Goal: Task Accomplishment & Management: Manage account settings

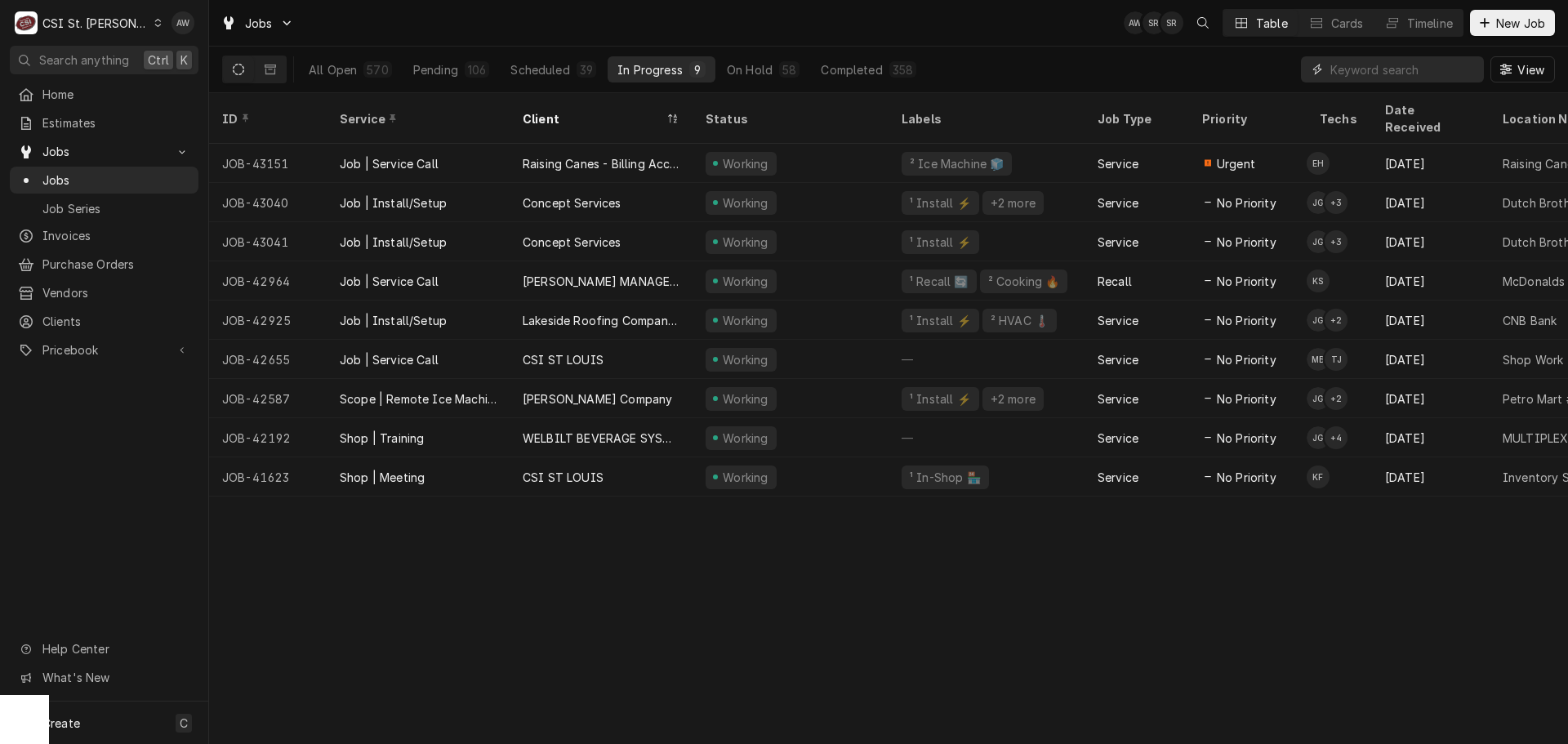
click at [1387, 62] on input "Dynamic Content Wrapper" at bounding box center [1402, 70] width 146 height 26
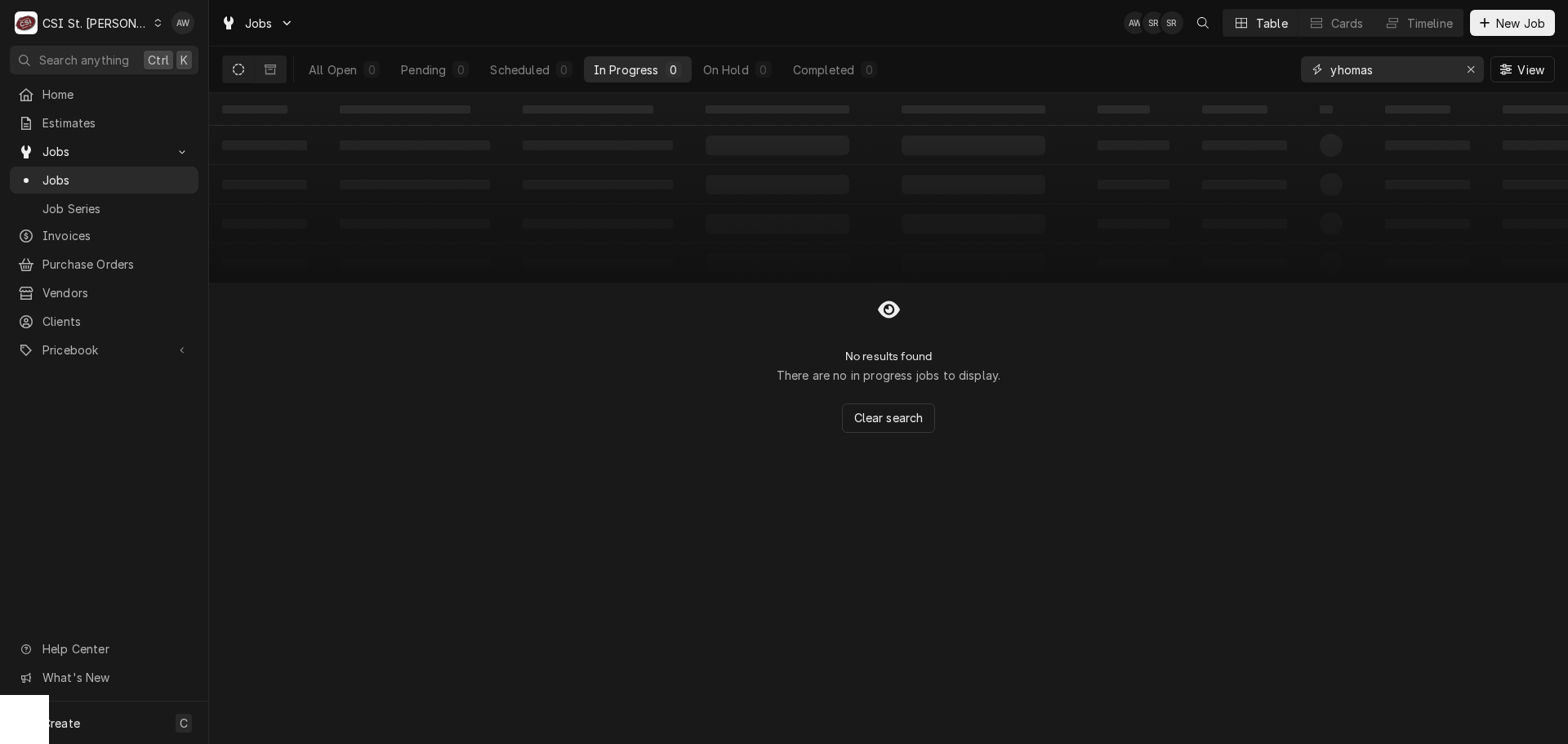
click at [1337, 70] on input "yhomas" at bounding box center [1391, 70] width 122 height 26
type input "[PERSON_NAME]"
click at [746, 71] on div "On Hold" at bounding box center [729, 70] width 45 height 17
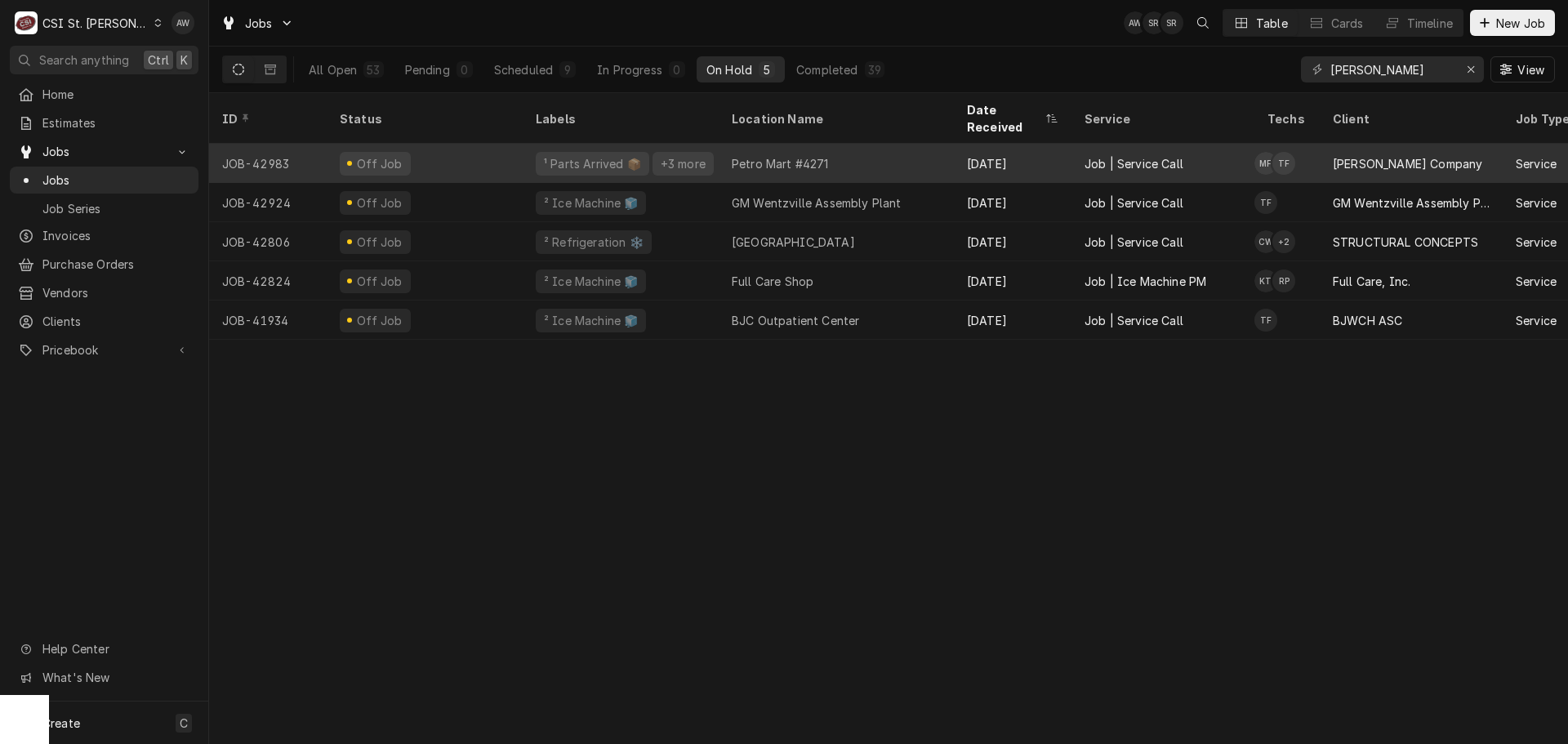
click at [796, 155] on div "Petro Mart #4271" at bounding box center [780, 164] width 97 height 17
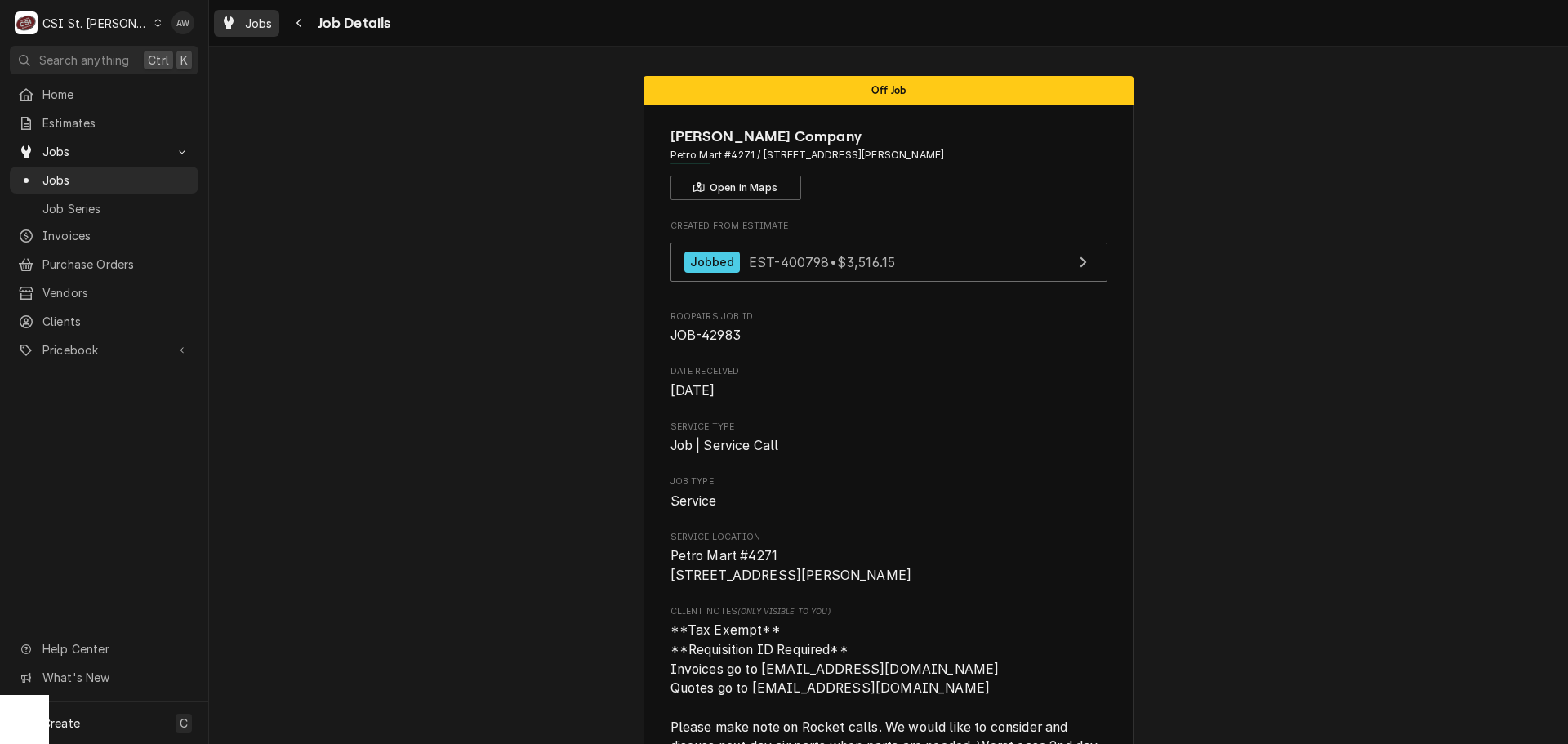
click at [237, 20] on div "Jobs" at bounding box center [246, 23] width 58 height 20
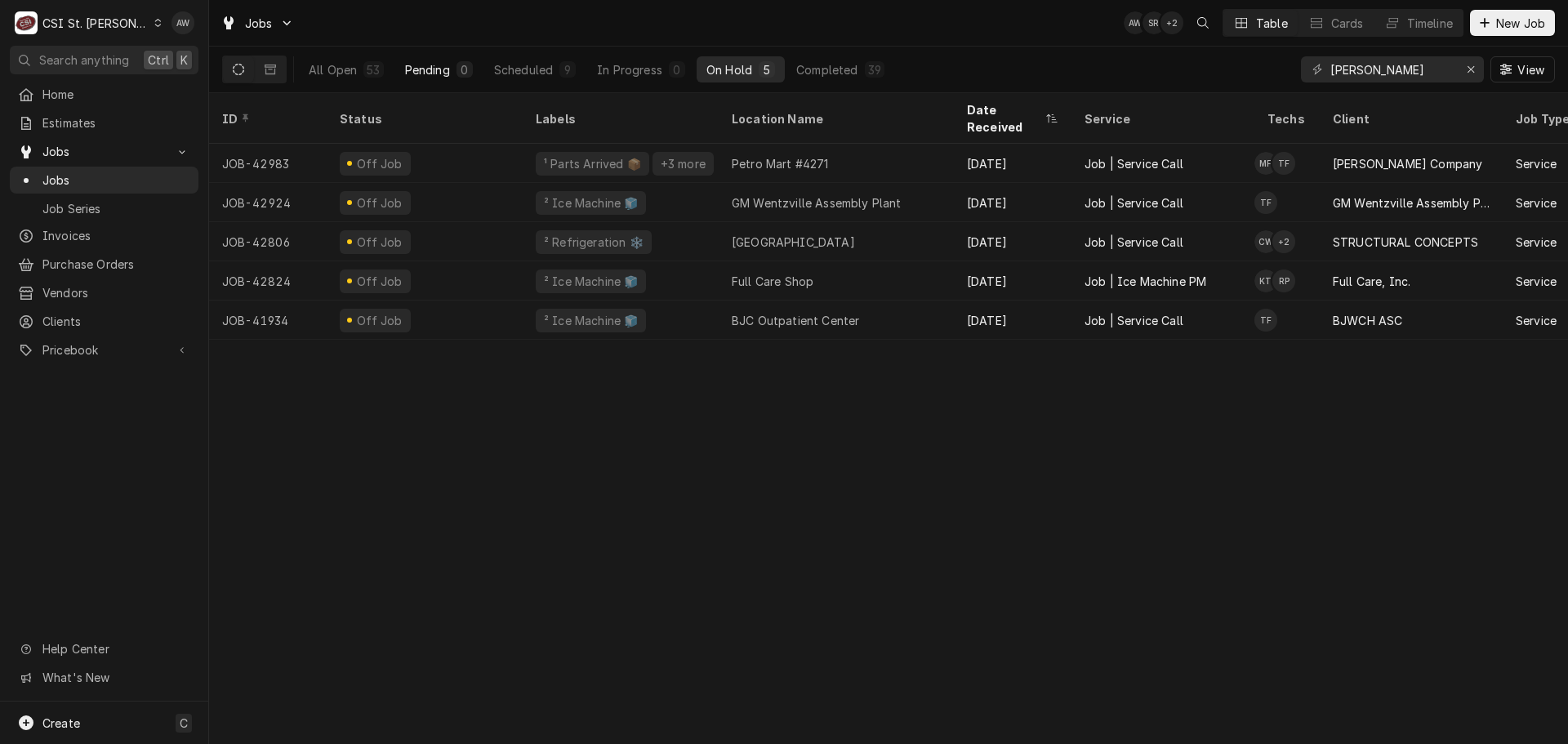
click at [467, 78] on button "Pending 0" at bounding box center [439, 70] width 87 height 26
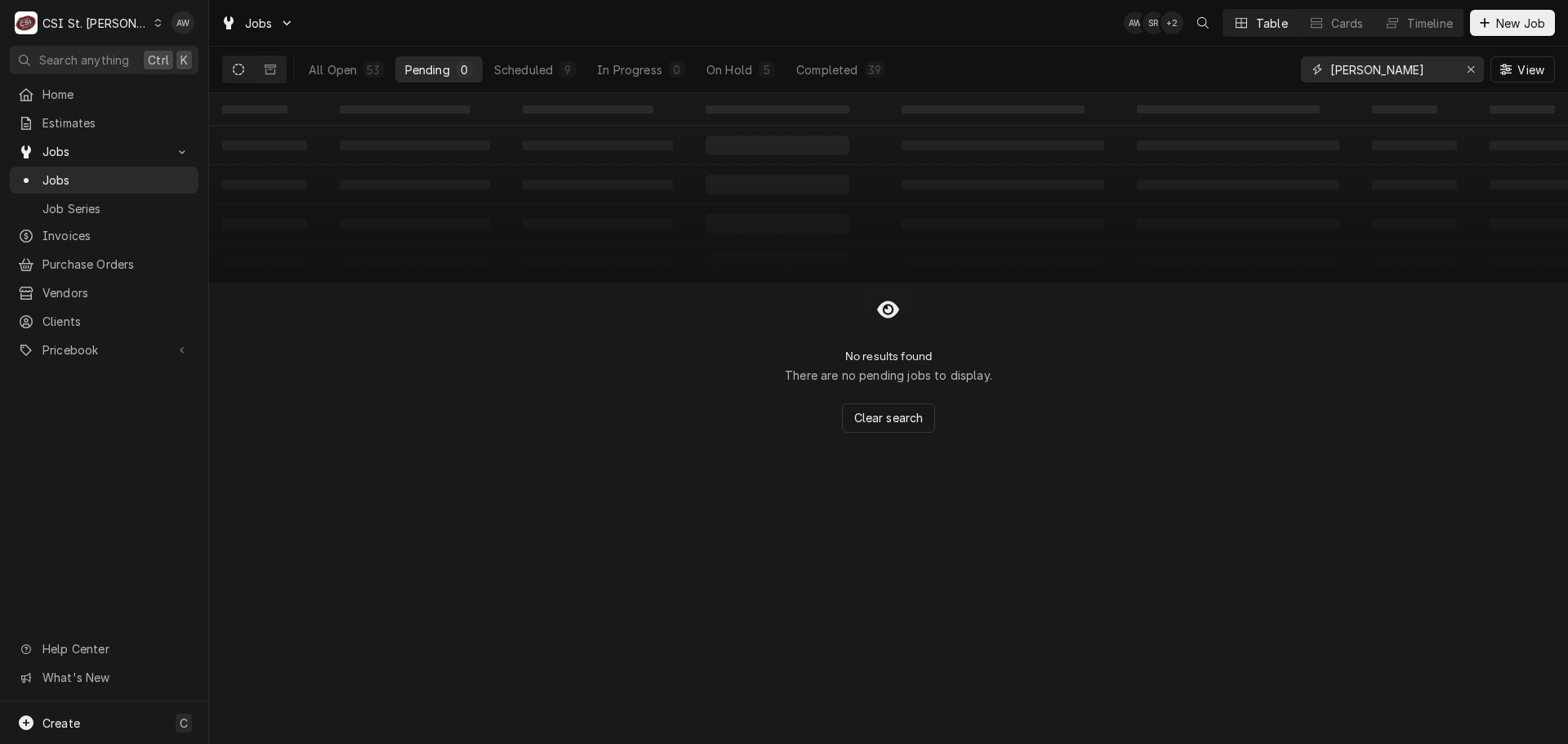
drag, startPoint x: 1409, startPoint y: 67, endPoint x: 1252, endPoint y: 58, distance: 157.3
click at [1252, 58] on div "All Open 53 Pending 0 Scheduled 9 In Progress 0 On Hold 5 Completed 39 thomas V…" at bounding box center [889, 69] width 1333 height 45
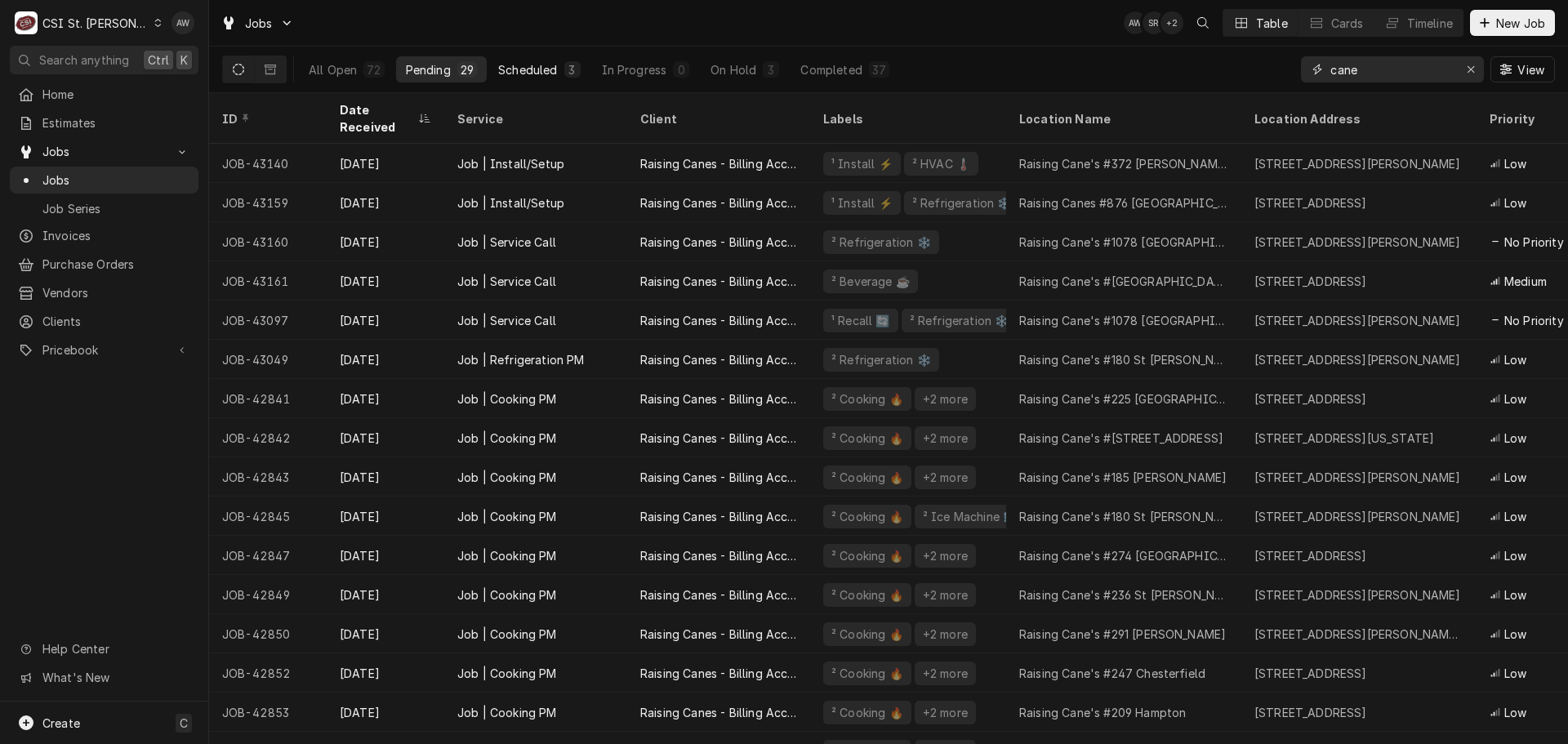
type input "cane"
click at [536, 72] on div "Scheduled" at bounding box center [527, 70] width 58 height 17
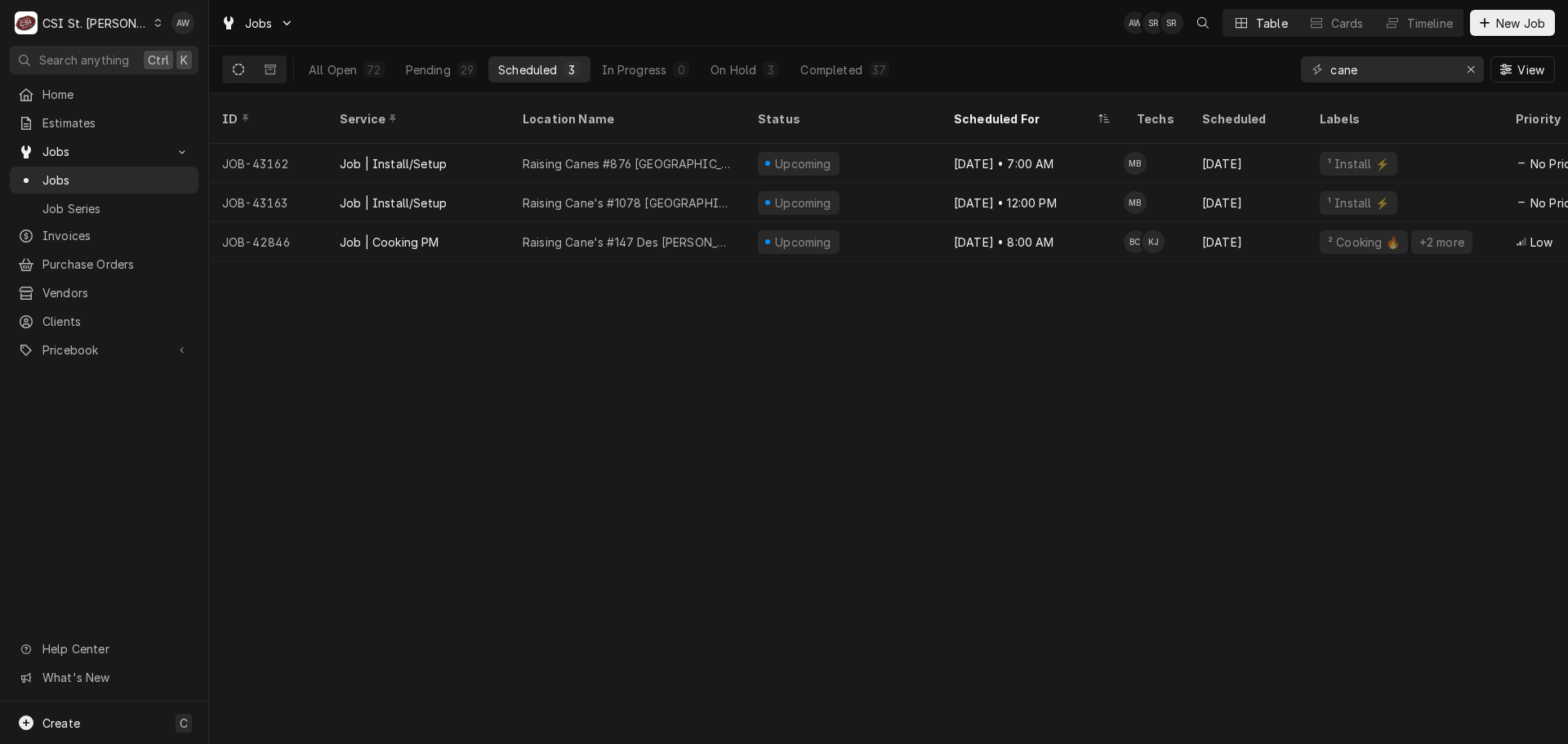
click at [1035, 24] on div "Jobs AW SR SR Table Cards Timeline New Job" at bounding box center [889, 23] width 1359 height 45
click at [1470, 62] on div "Erase input" at bounding box center [1470, 69] width 17 height 17
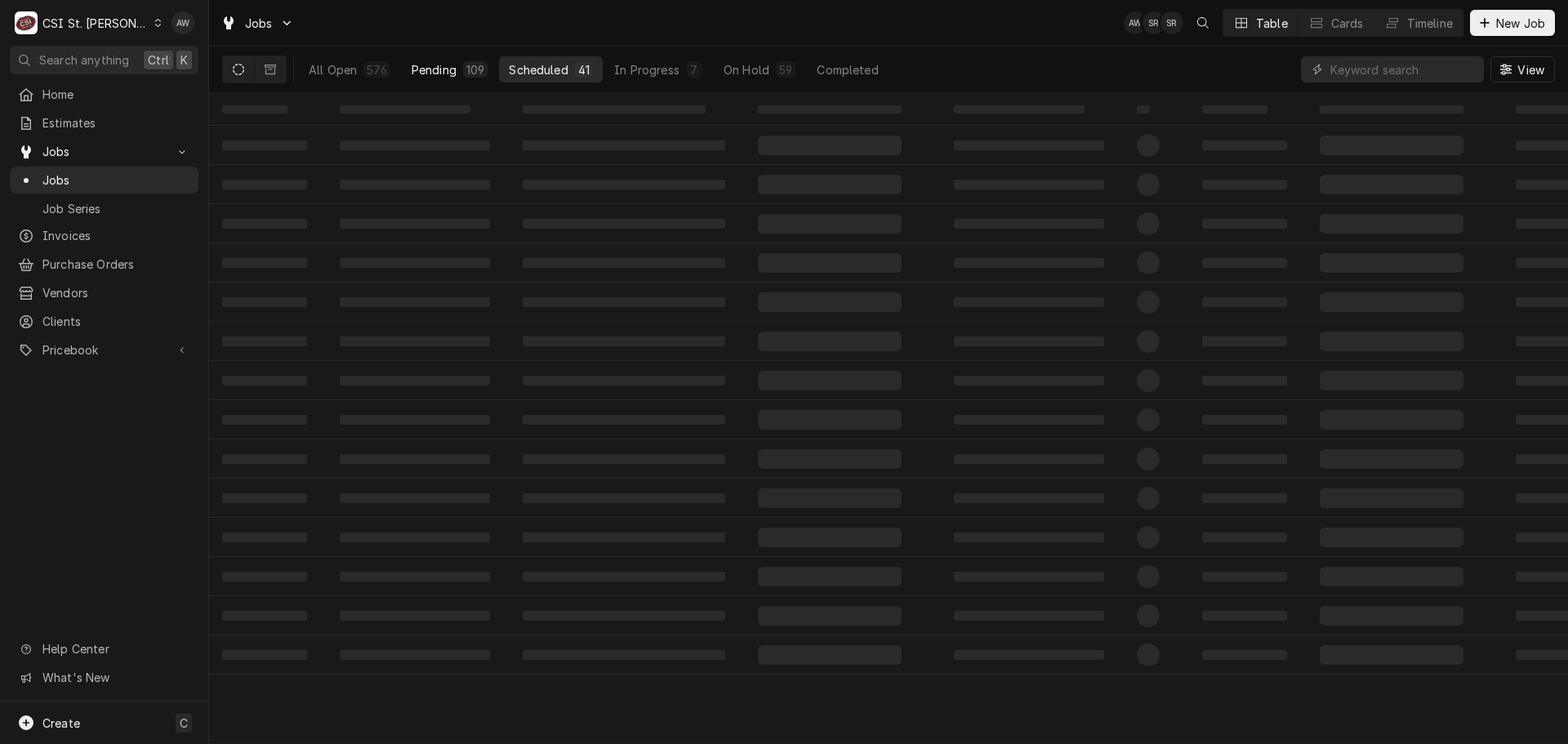
click at [435, 78] on button "Pending 109" at bounding box center [450, 70] width 96 height 26
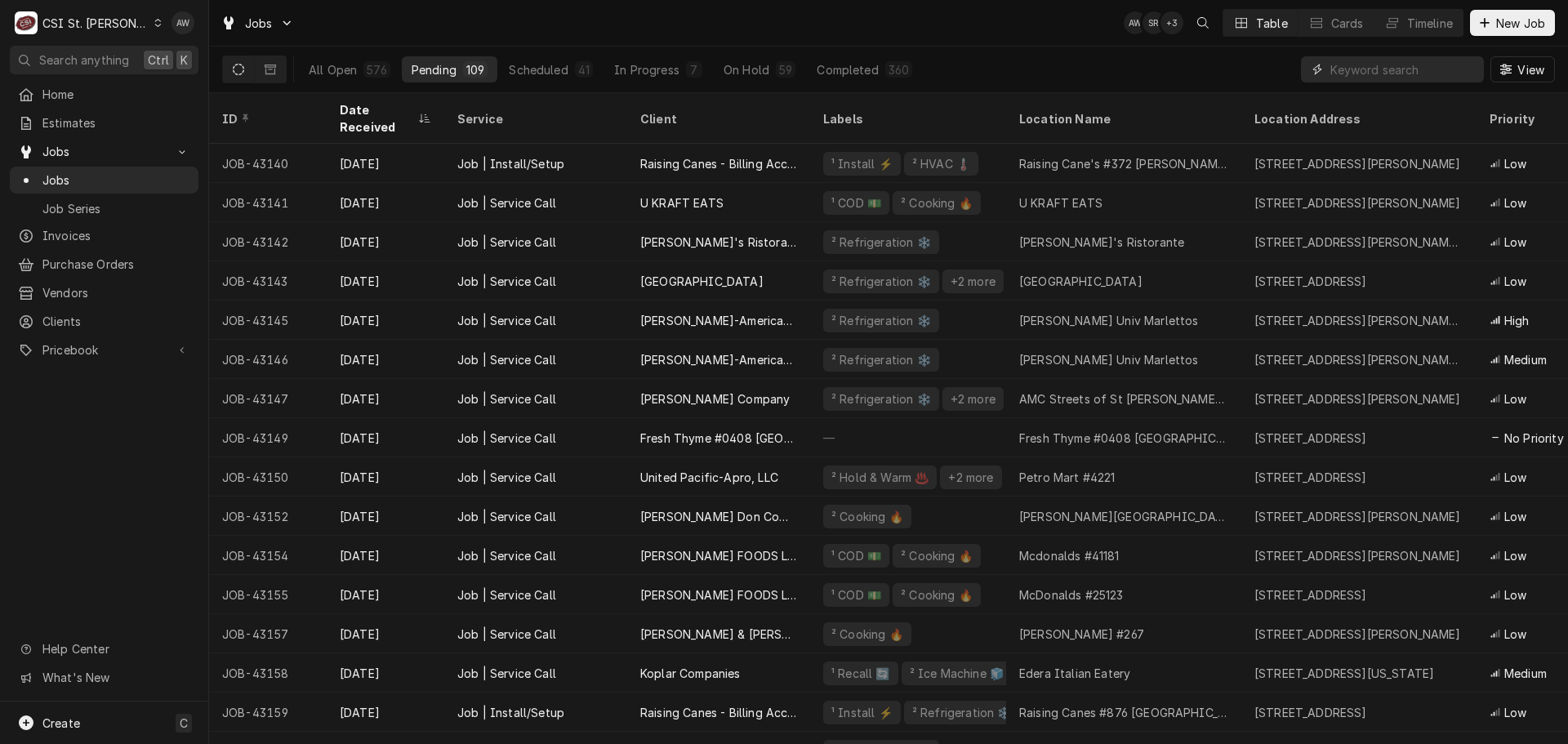
click at [1338, 66] on input "Dynamic Content Wrapper" at bounding box center [1402, 70] width 146 height 26
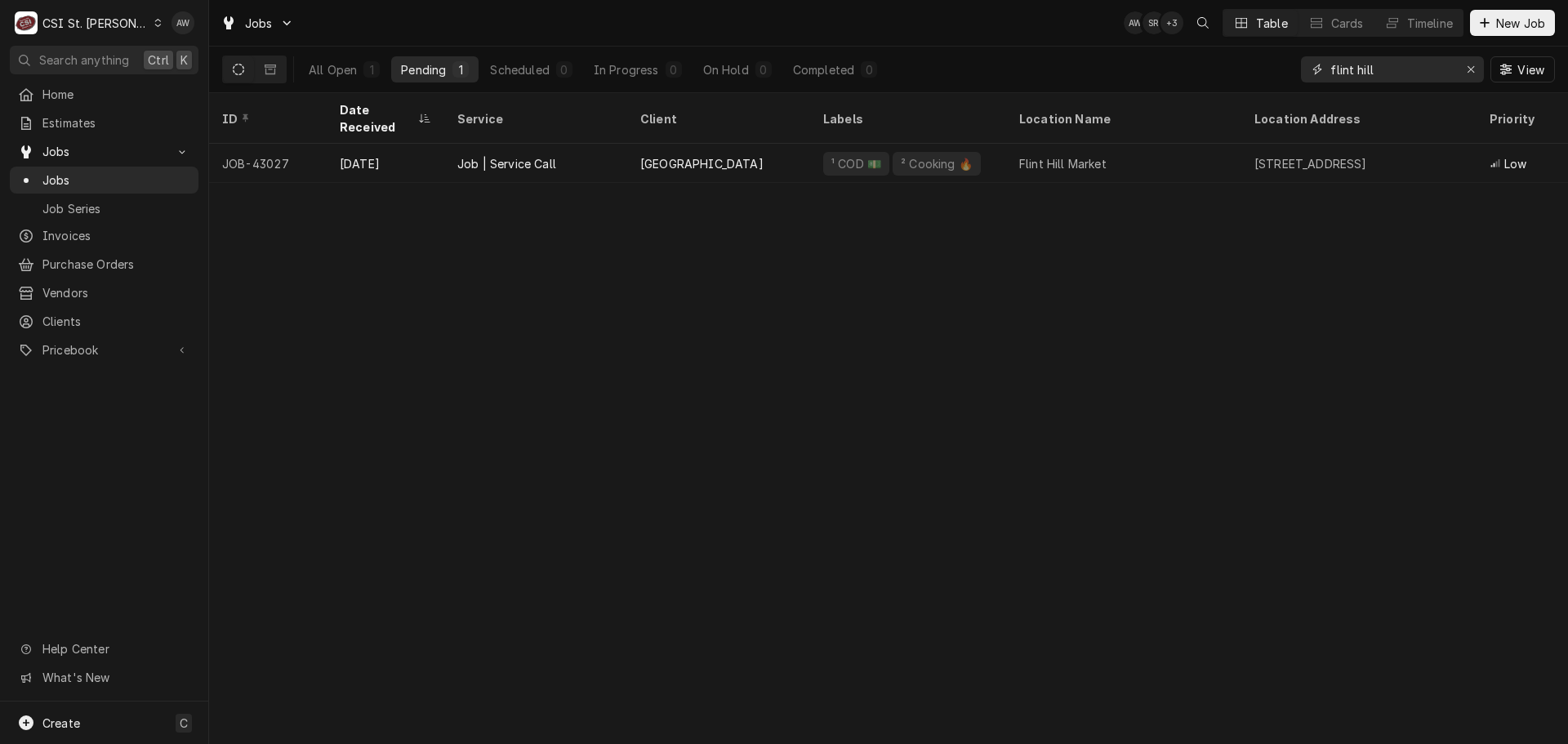
type input "flint hill"
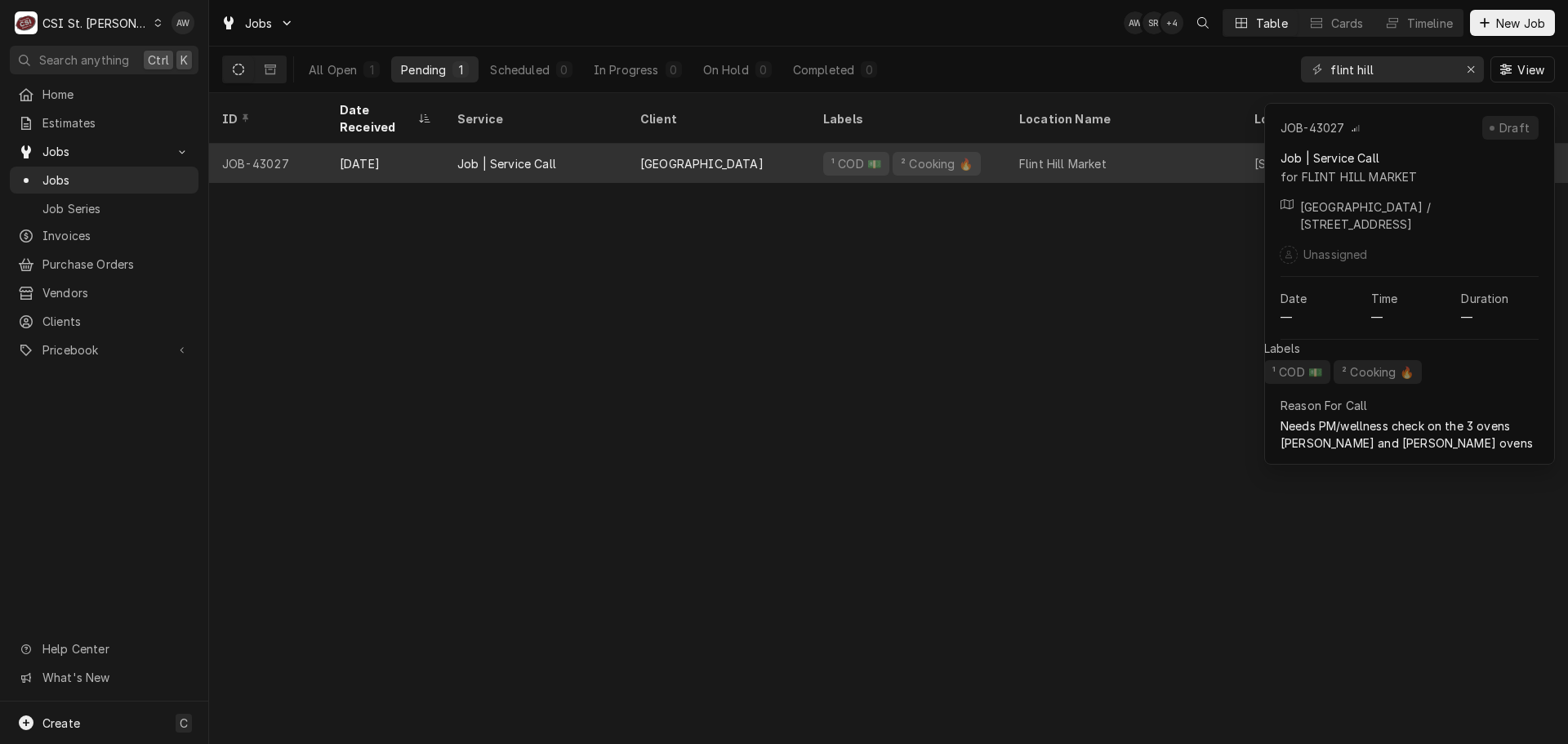
click at [612, 154] on div "Job | Service Call" at bounding box center [535, 163] width 183 height 39
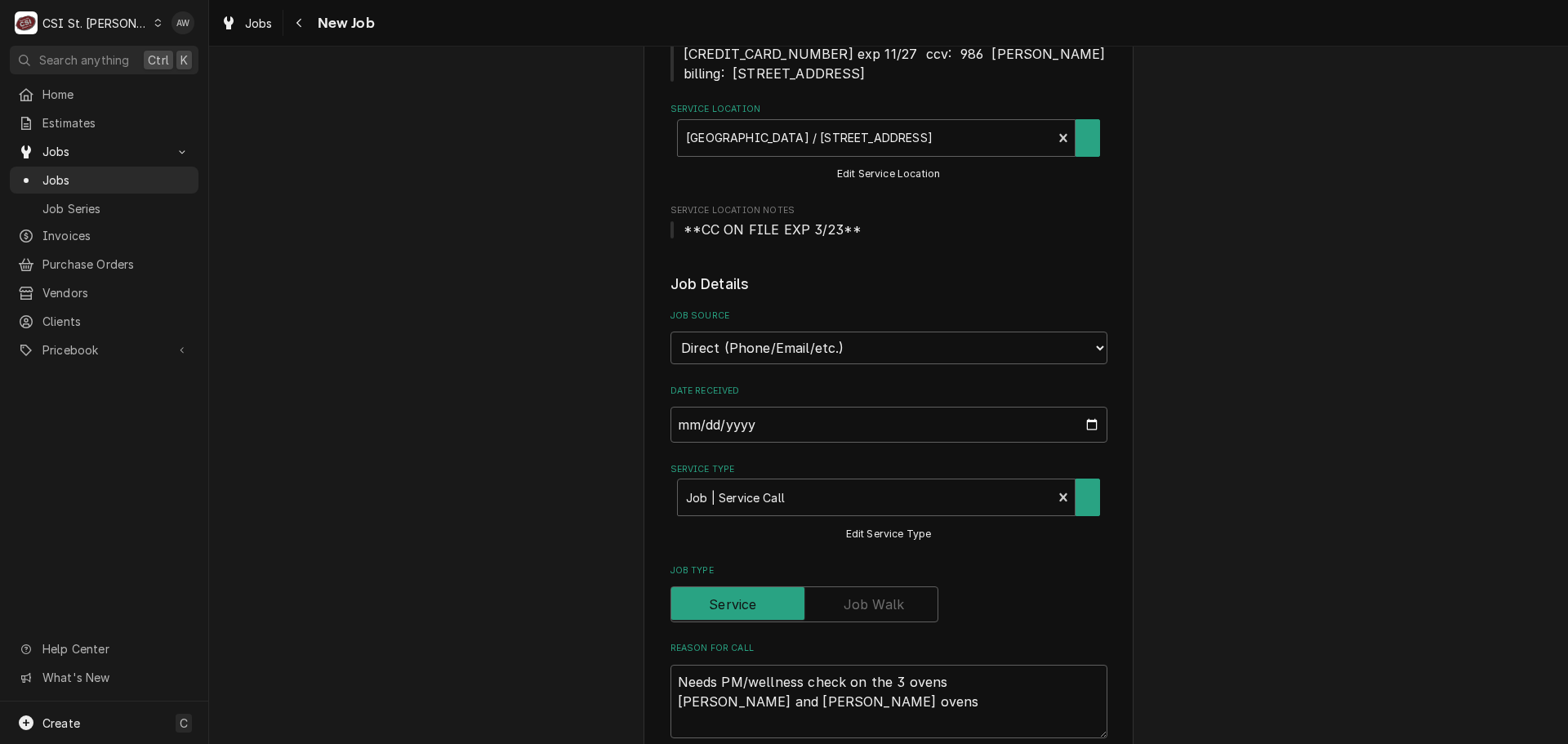
type textarea "x"
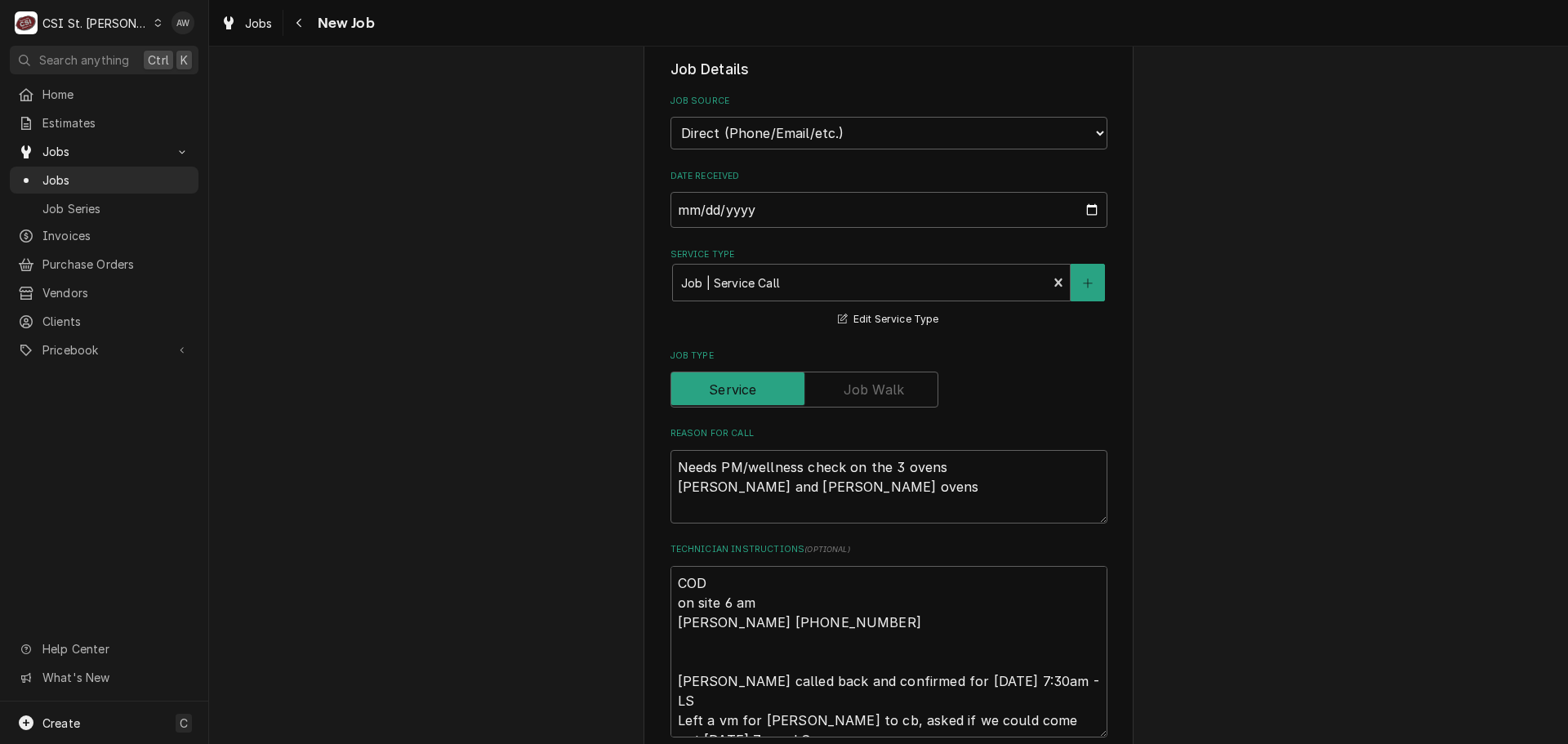
scroll to position [490, 0]
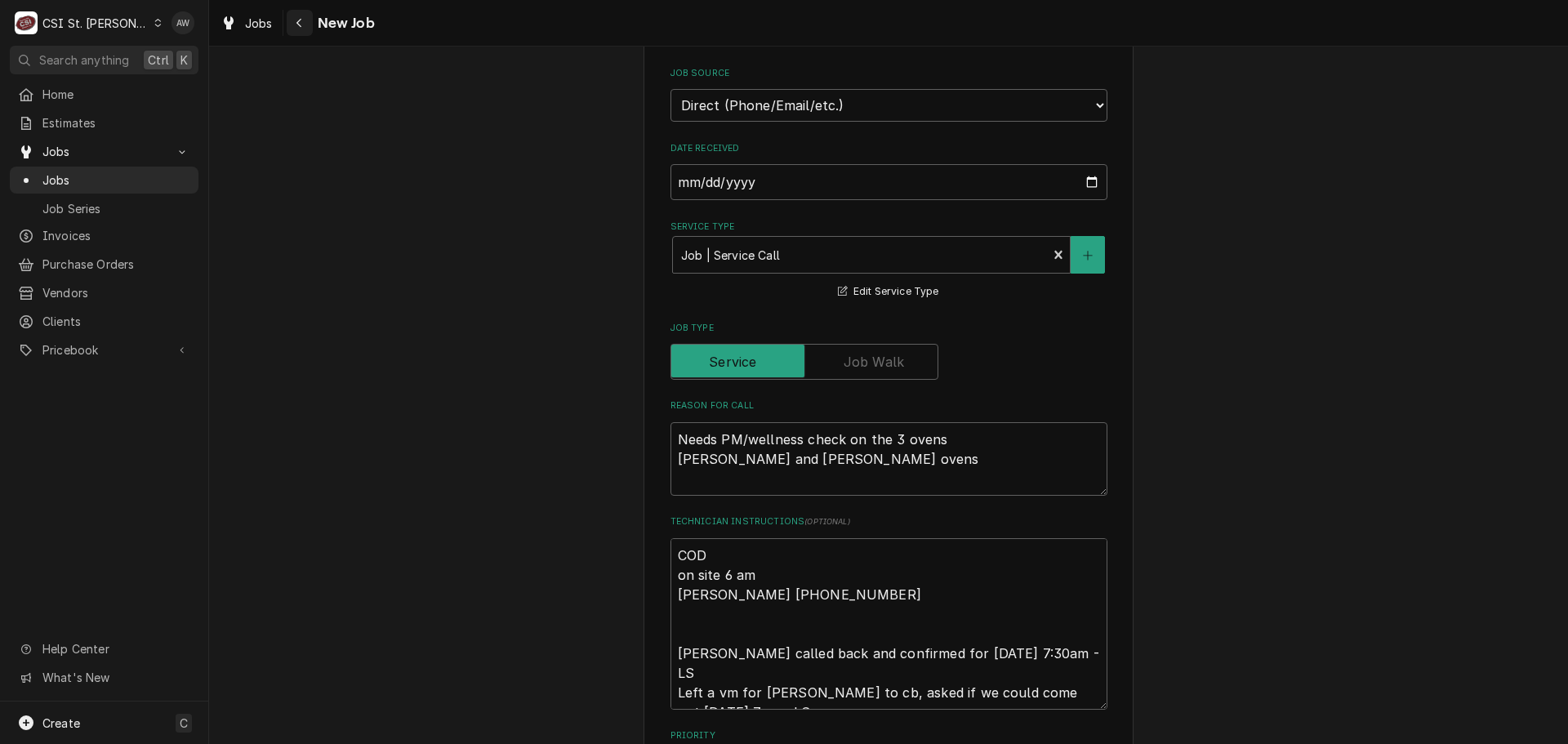
click at [303, 28] on div "Navigate back" at bounding box center [299, 23] width 17 height 17
